Goal: Task Accomplishment & Management: Complete application form

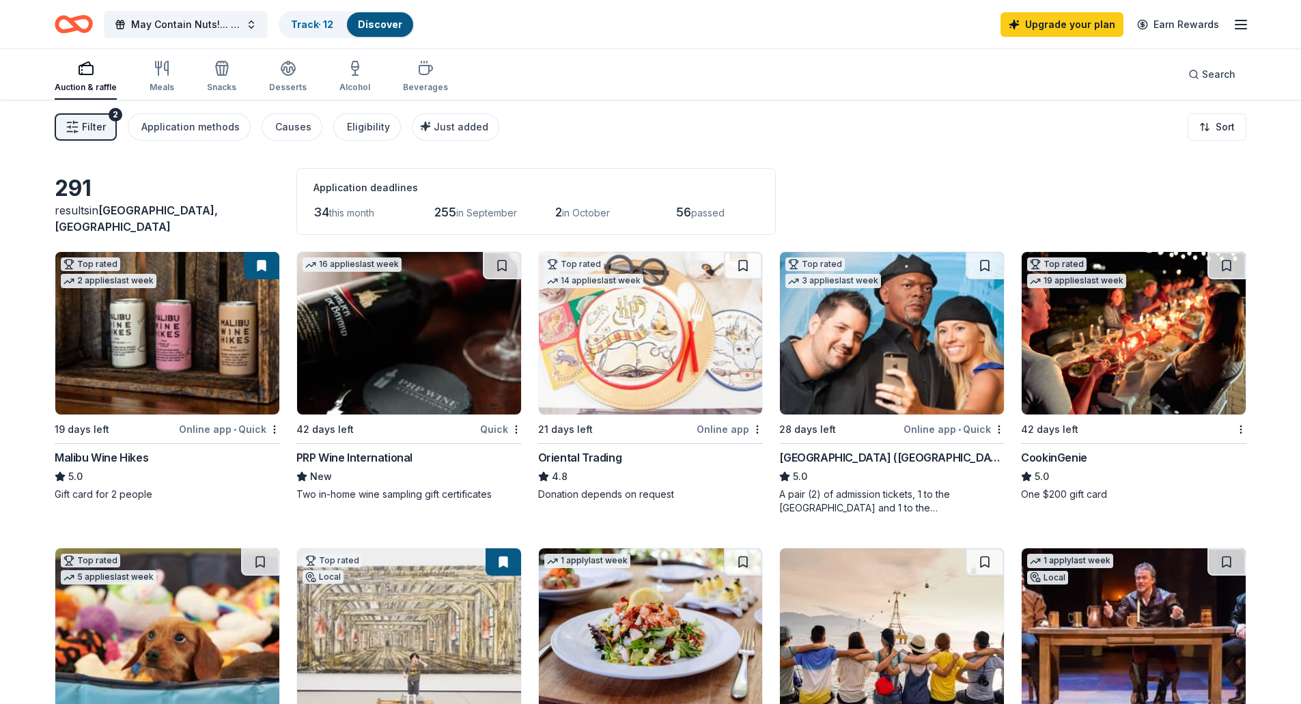
click at [210, 354] on img at bounding box center [167, 333] width 224 height 163
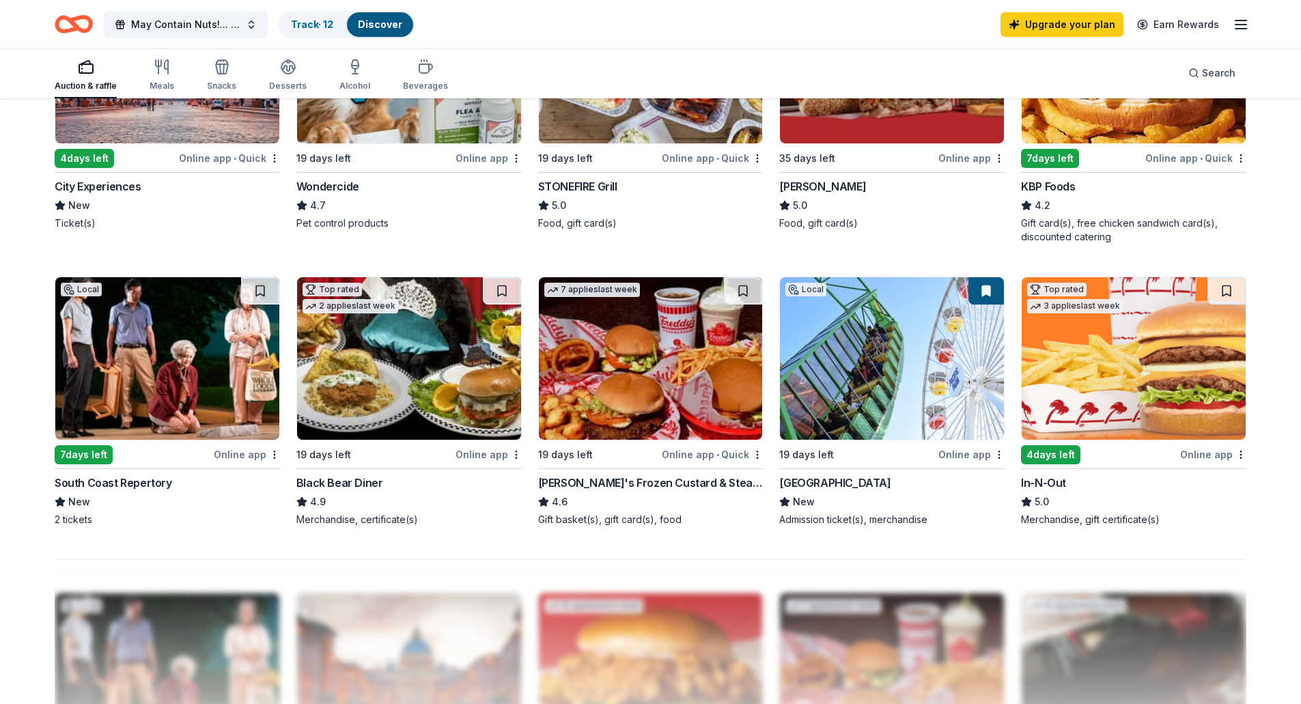
scroll to position [956, 0]
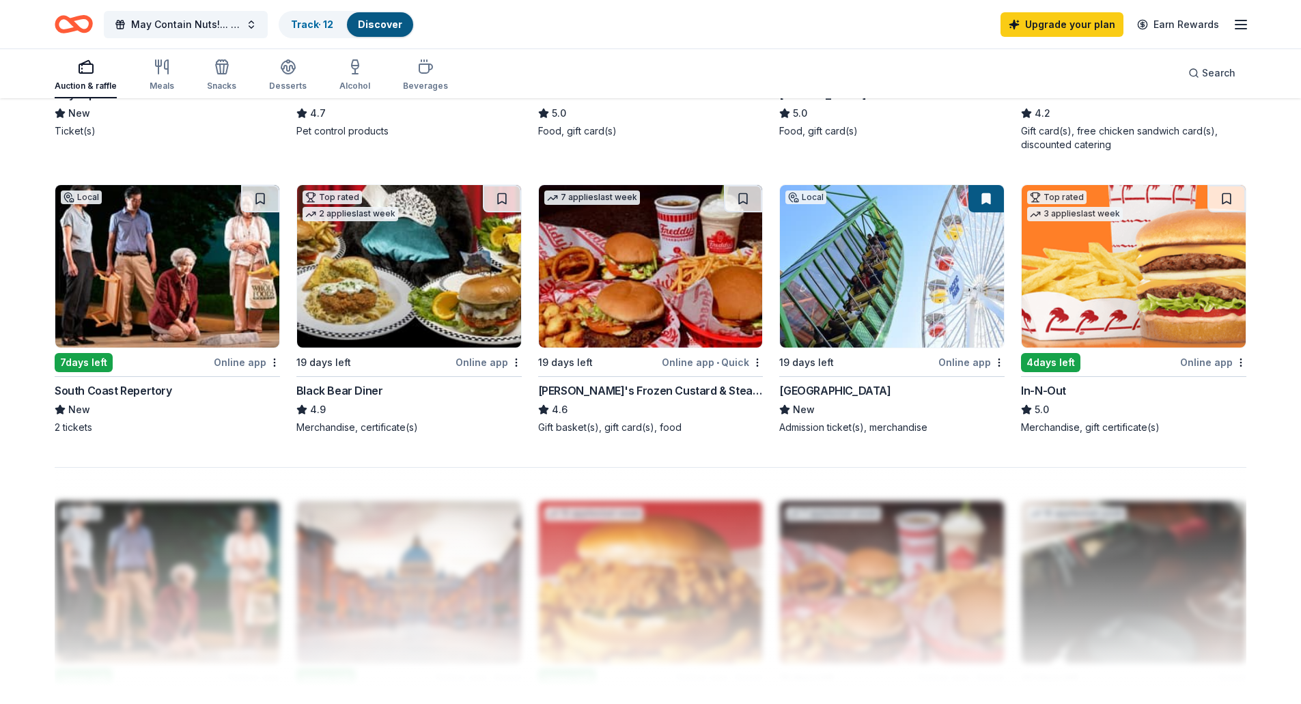
click at [1135, 264] on img at bounding box center [1134, 266] width 224 height 163
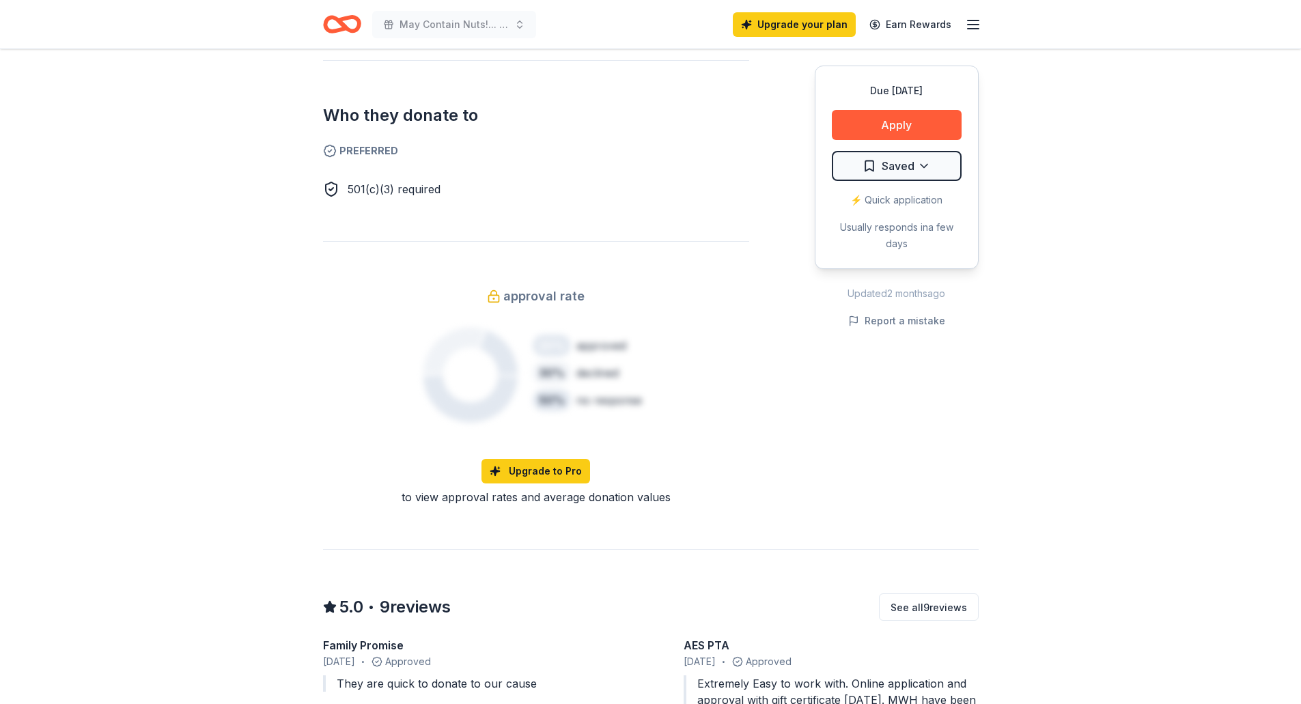
scroll to position [751, 0]
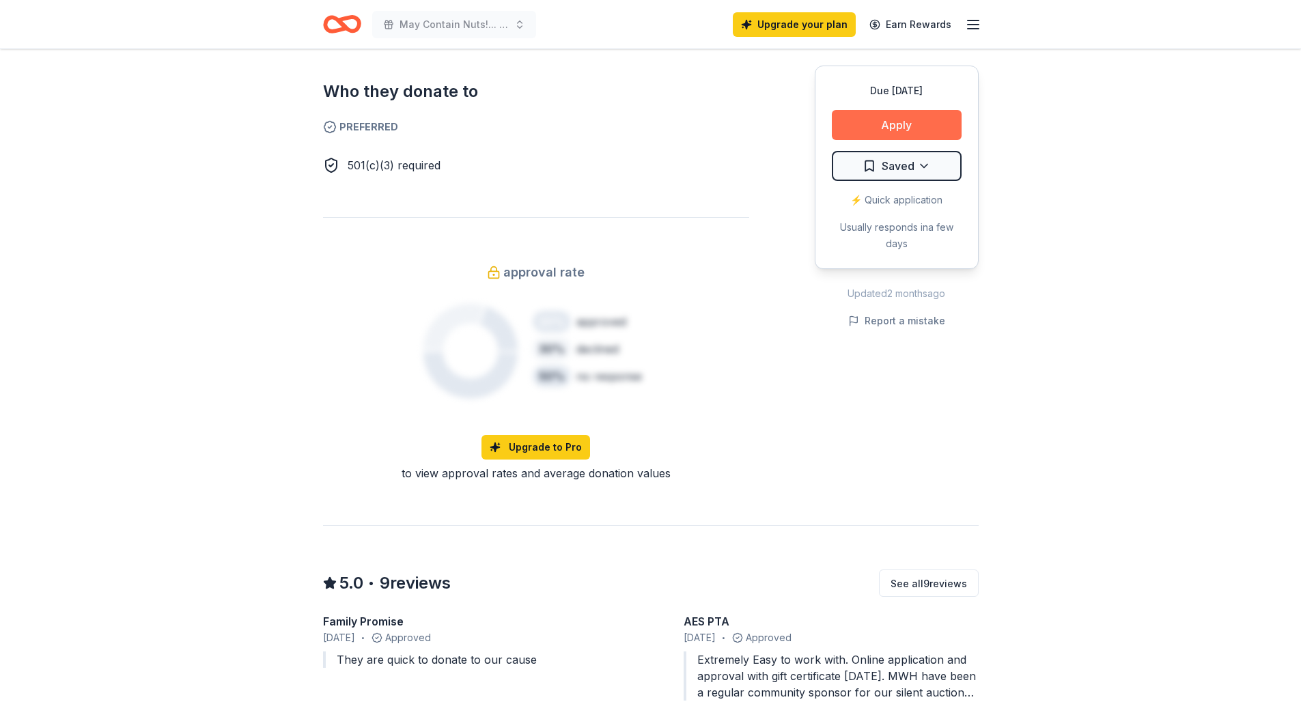
click at [919, 128] on button "Apply" at bounding box center [897, 125] width 130 height 30
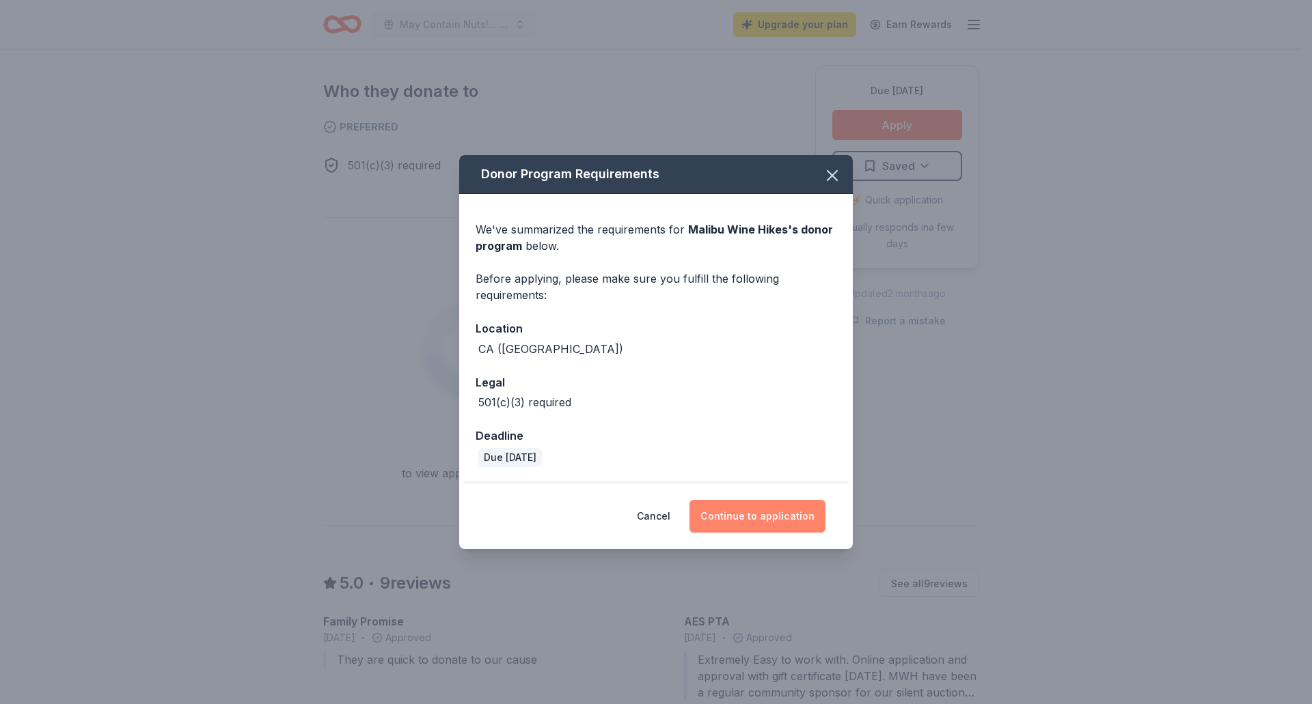
click at [771, 514] on button "Continue to application" at bounding box center [757, 516] width 136 height 33
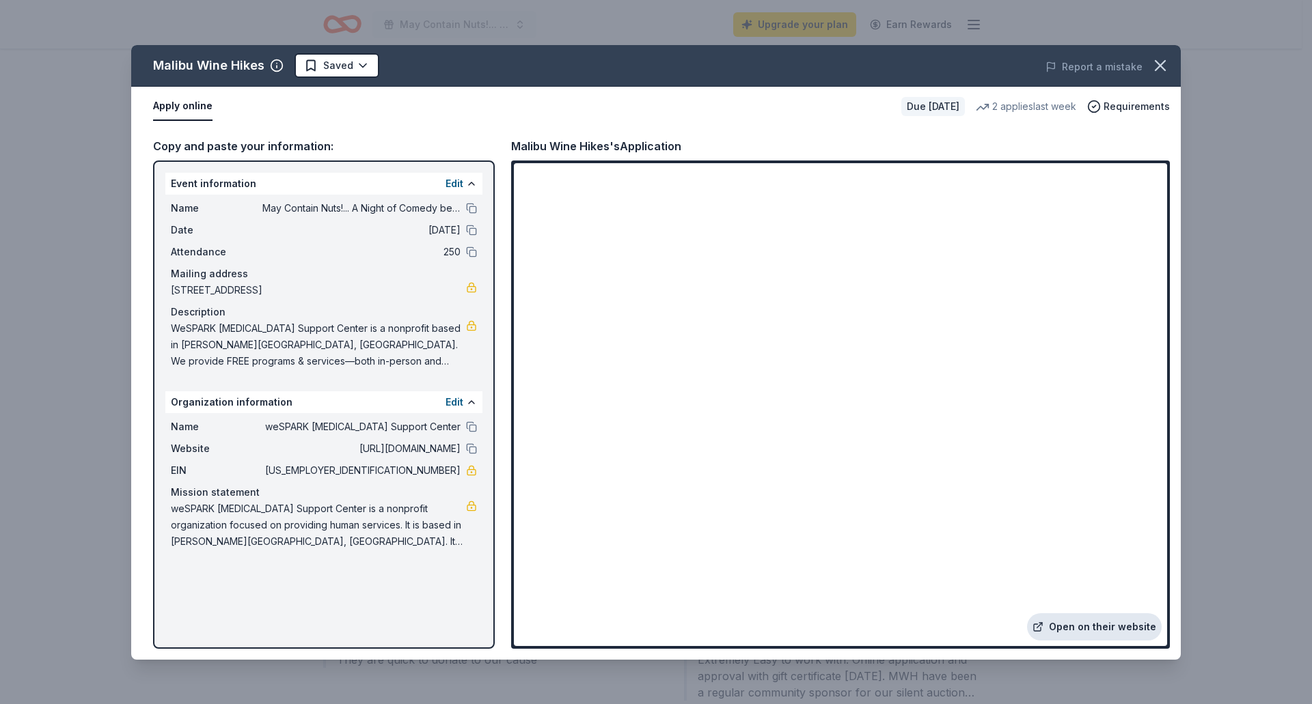
click at [1120, 627] on link "Open on their website" at bounding box center [1094, 626] width 135 height 27
click at [1167, 68] on icon "button" at bounding box center [1159, 65] width 19 height 19
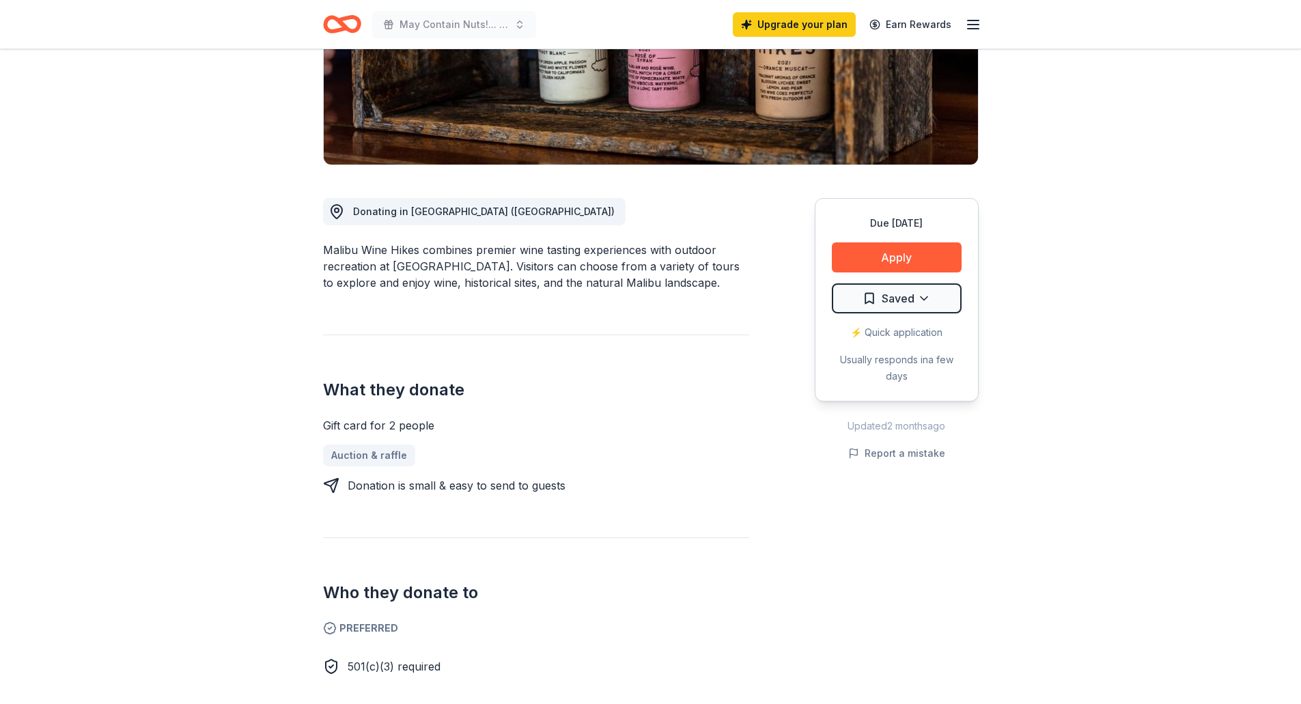
scroll to position [0, 0]
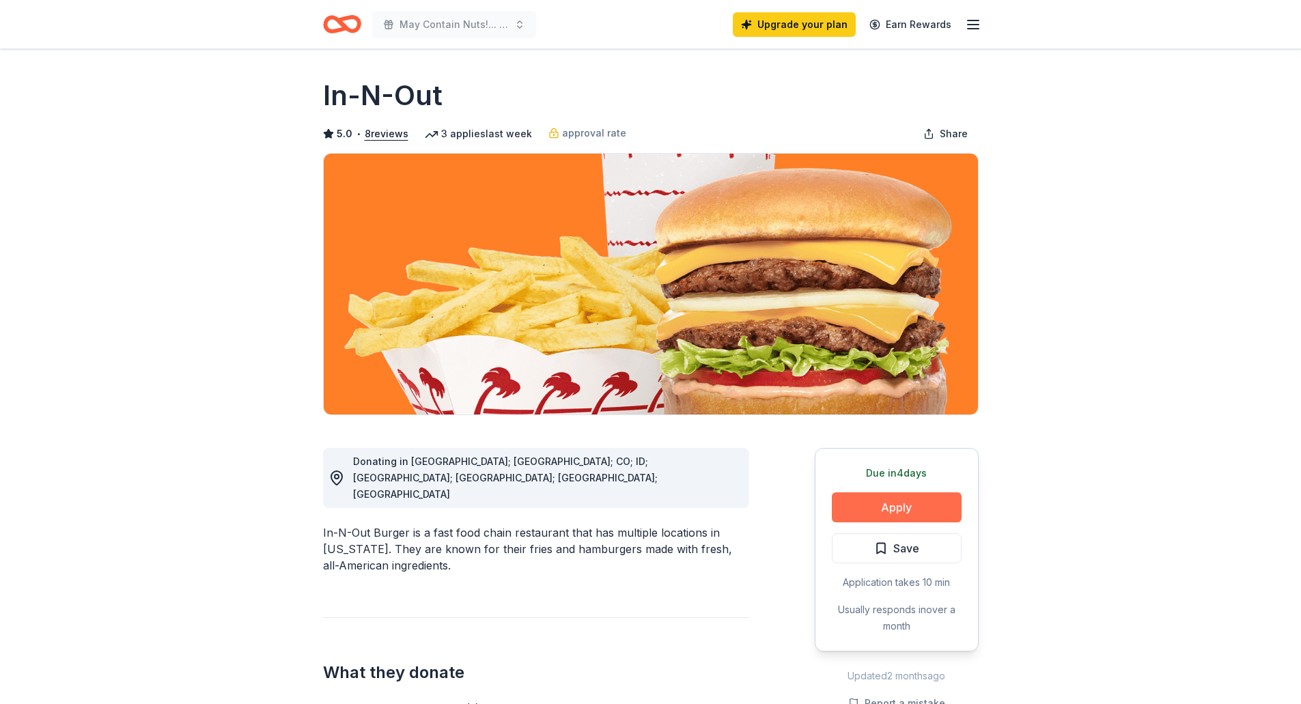
click at [913, 507] on button "Apply" at bounding box center [897, 508] width 130 height 30
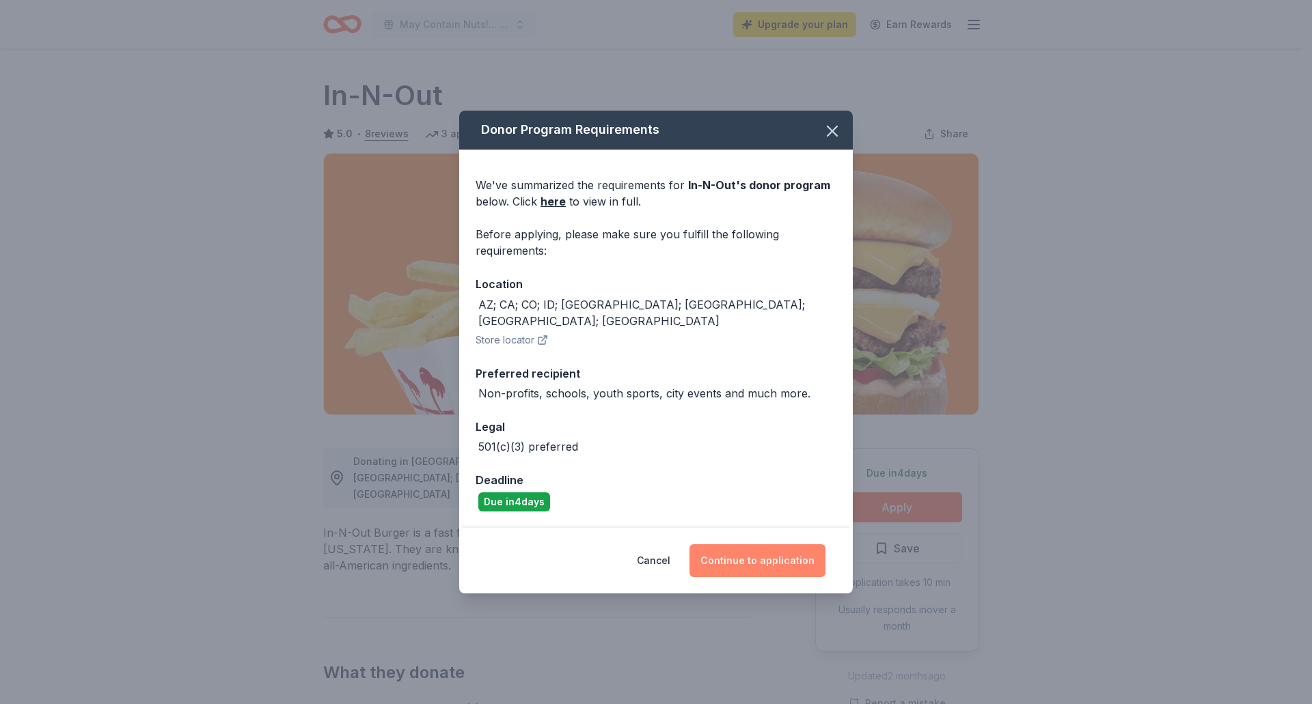
click at [760, 553] on button "Continue to application" at bounding box center [757, 560] width 136 height 33
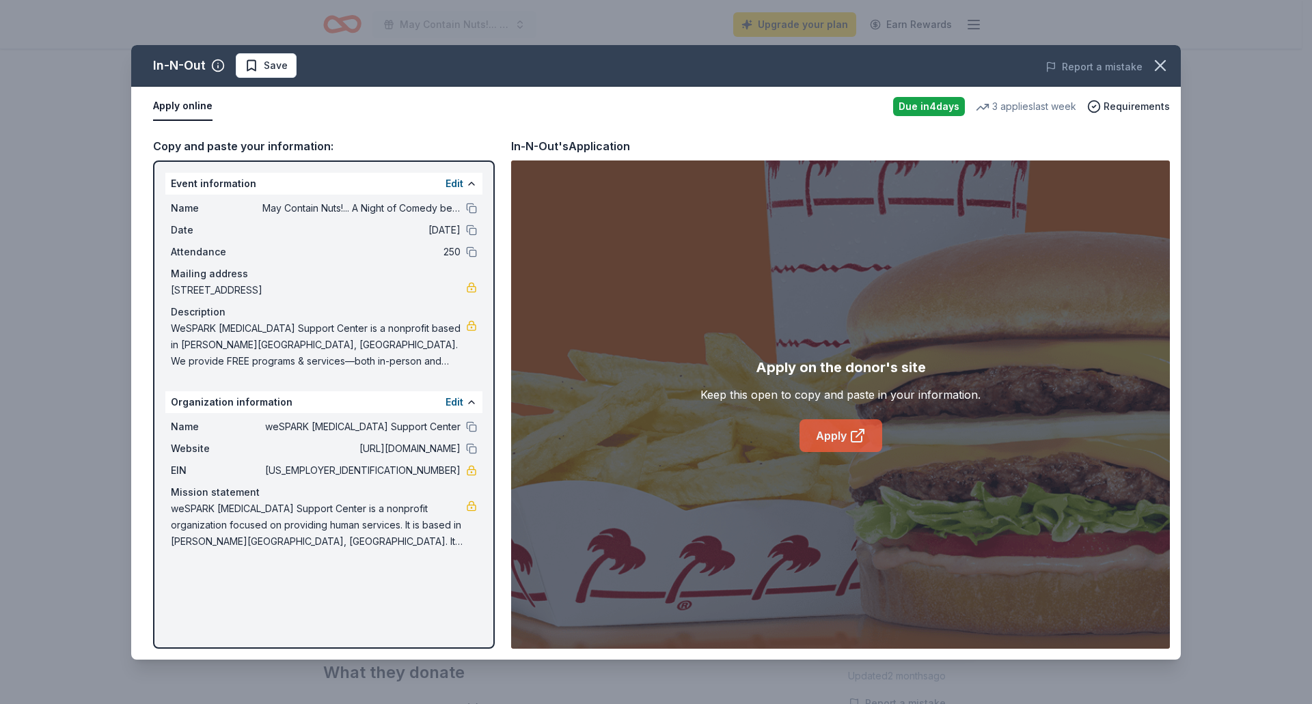
click at [841, 443] on link "Apply" at bounding box center [840, 435] width 83 height 33
